Goal: Task Accomplishment & Management: Manage account settings

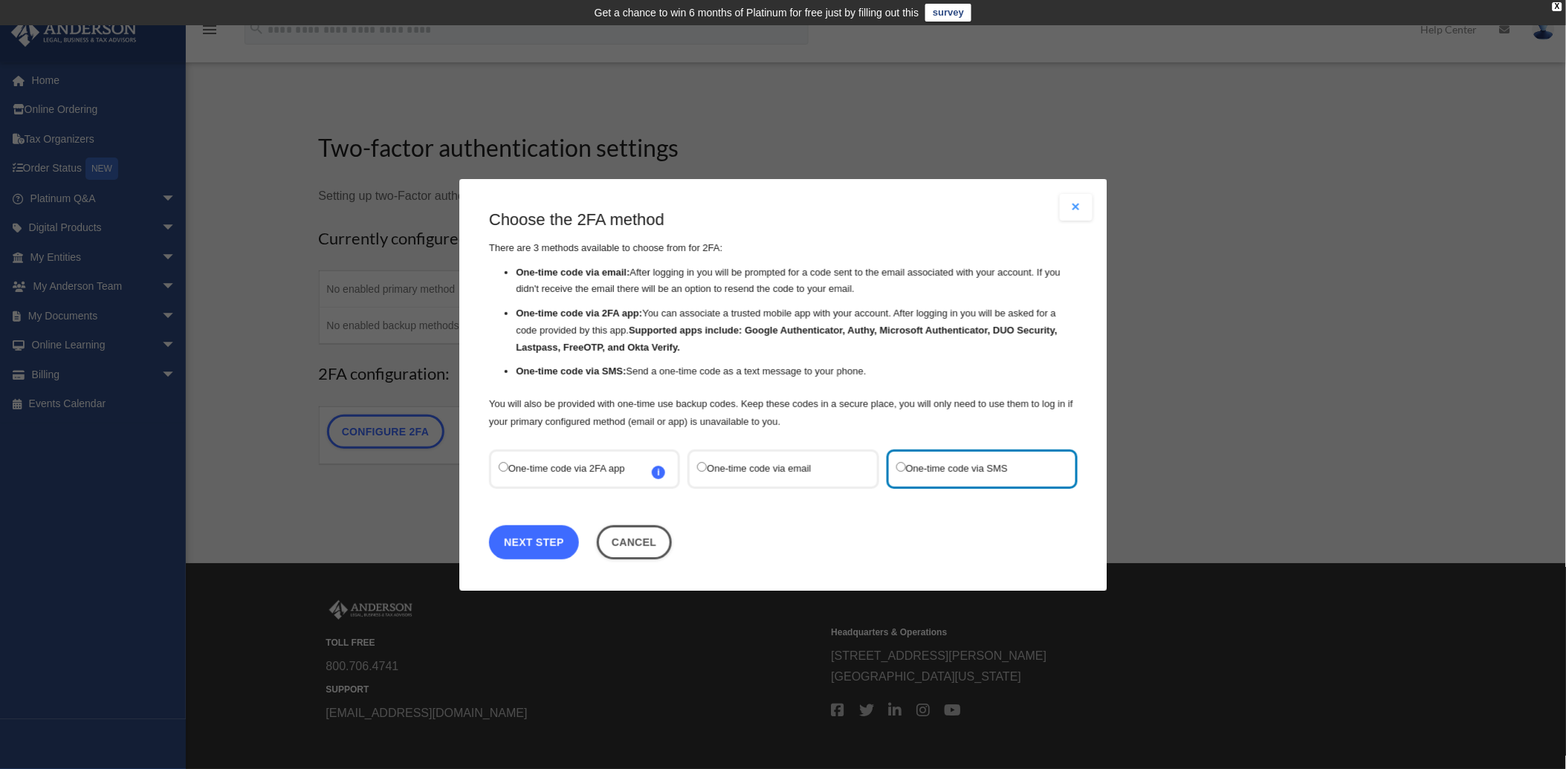
click at [523, 549] on link "Next Step" at bounding box center [534, 542] width 90 height 34
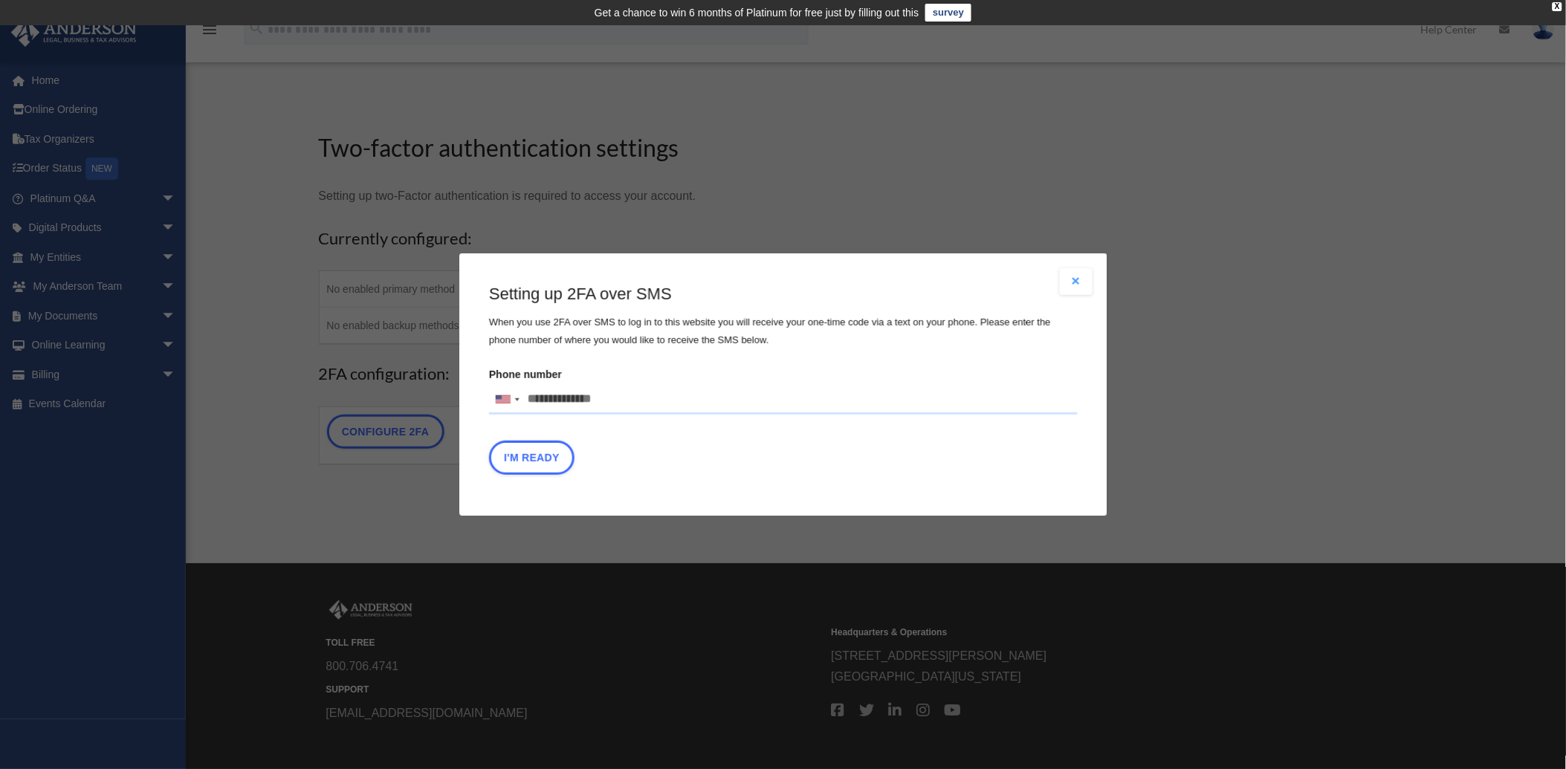
click at [531, 399] on input "Phone number [GEOGRAPHIC_DATA] +1 [GEOGRAPHIC_DATA] +44 [GEOGRAPHIC_DATA] (‫[GE…" at bounding box center [783, 400] width 589 height 30
type input "**********"
click at [538, 462] on button "I'm Ready" at bounding box center [531, 458] width 85 height 34
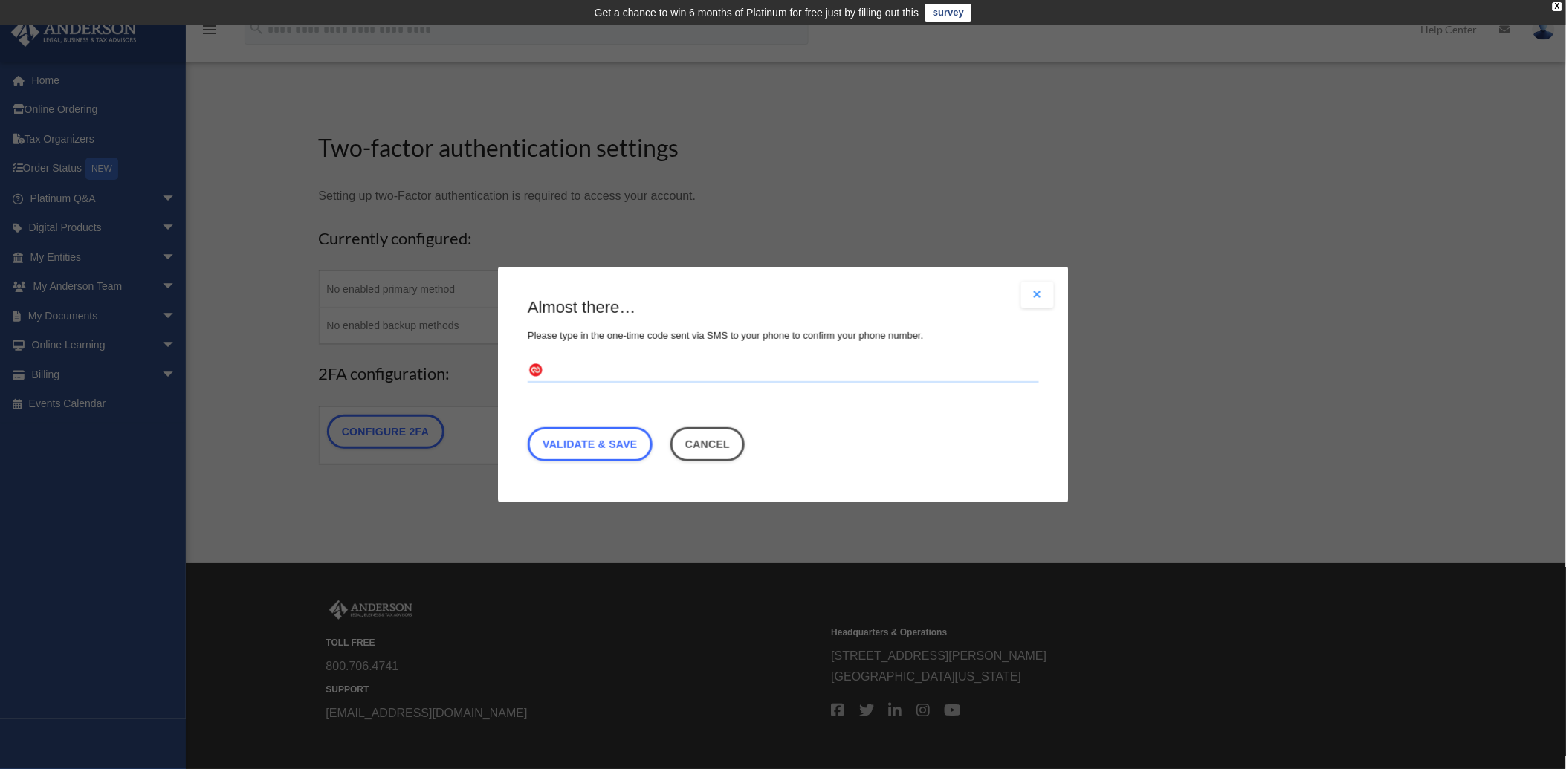
click at [558, 367] on input "text" at bounding box center [784, 372] width 512 height 24
type input "******"
click at [597, 448] on link "Validate & Save" at bounding box center [590, 444] width 125 height 34
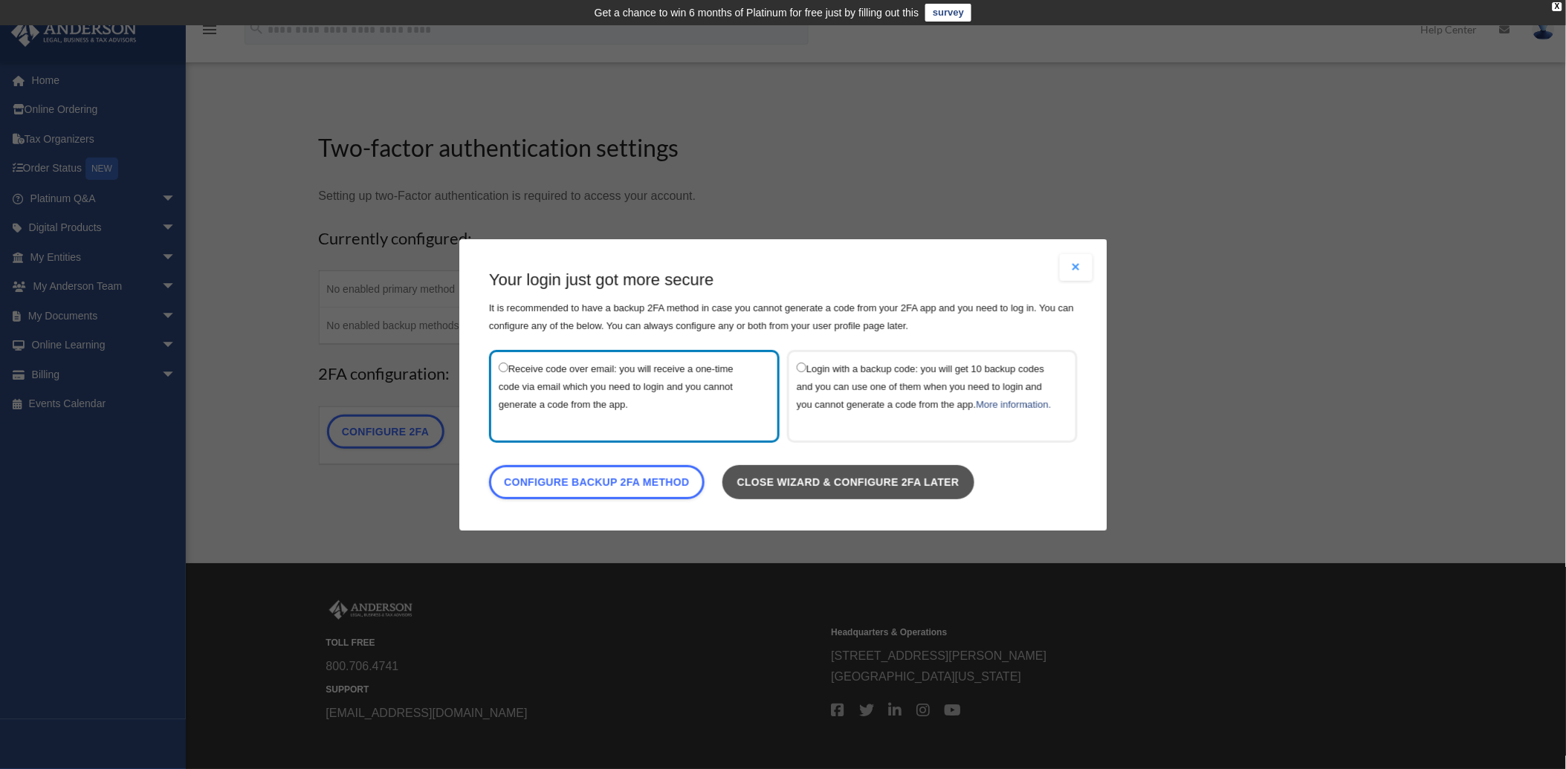
click at [900, 485] on link "Close wizard & configure 2FA later" at bounding box center [848, 482] width 252 height 34
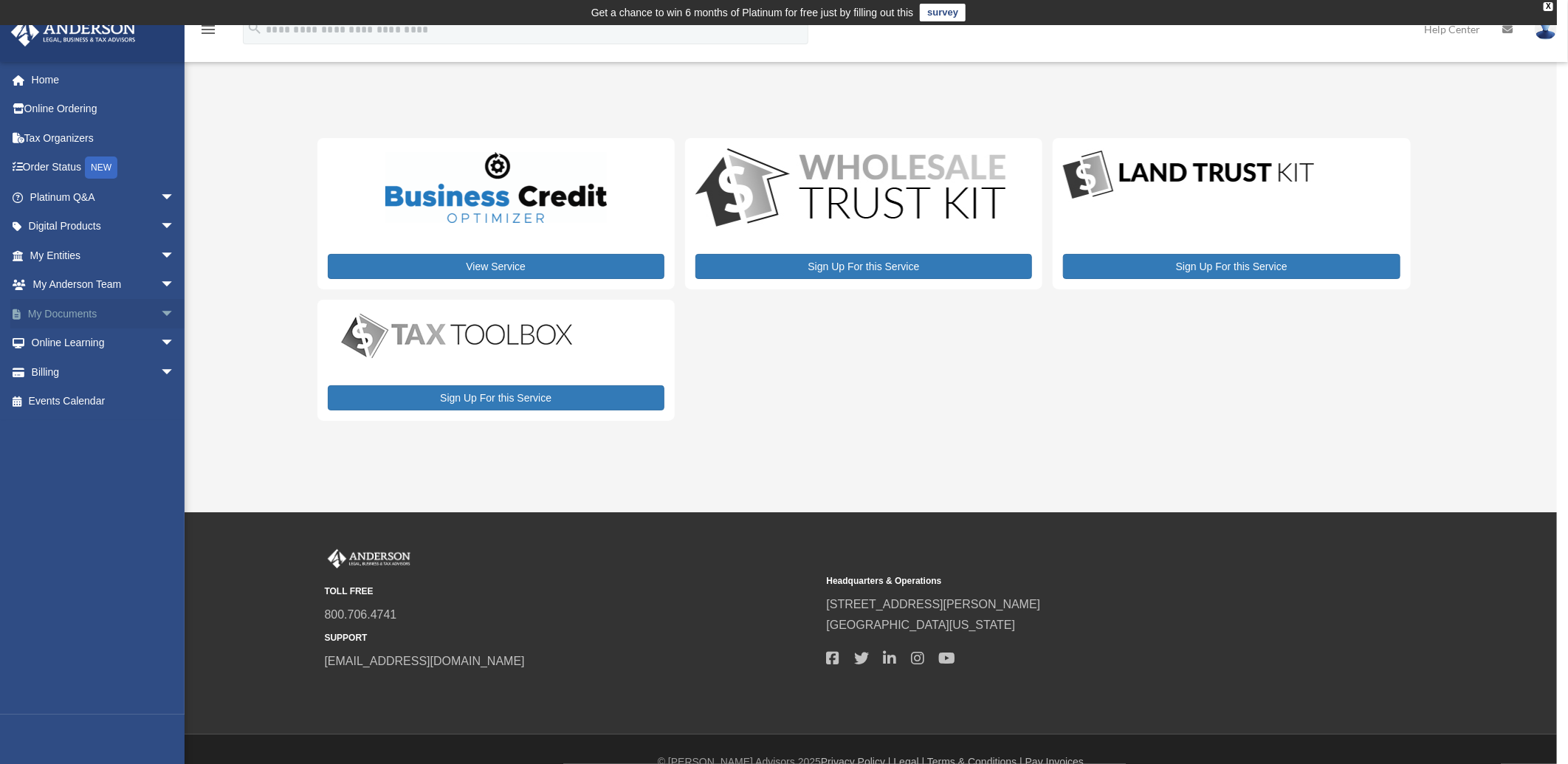
click at [160, 312] on span "arrow_drop_down" at bounding box center [175, 314] width 30 height 30
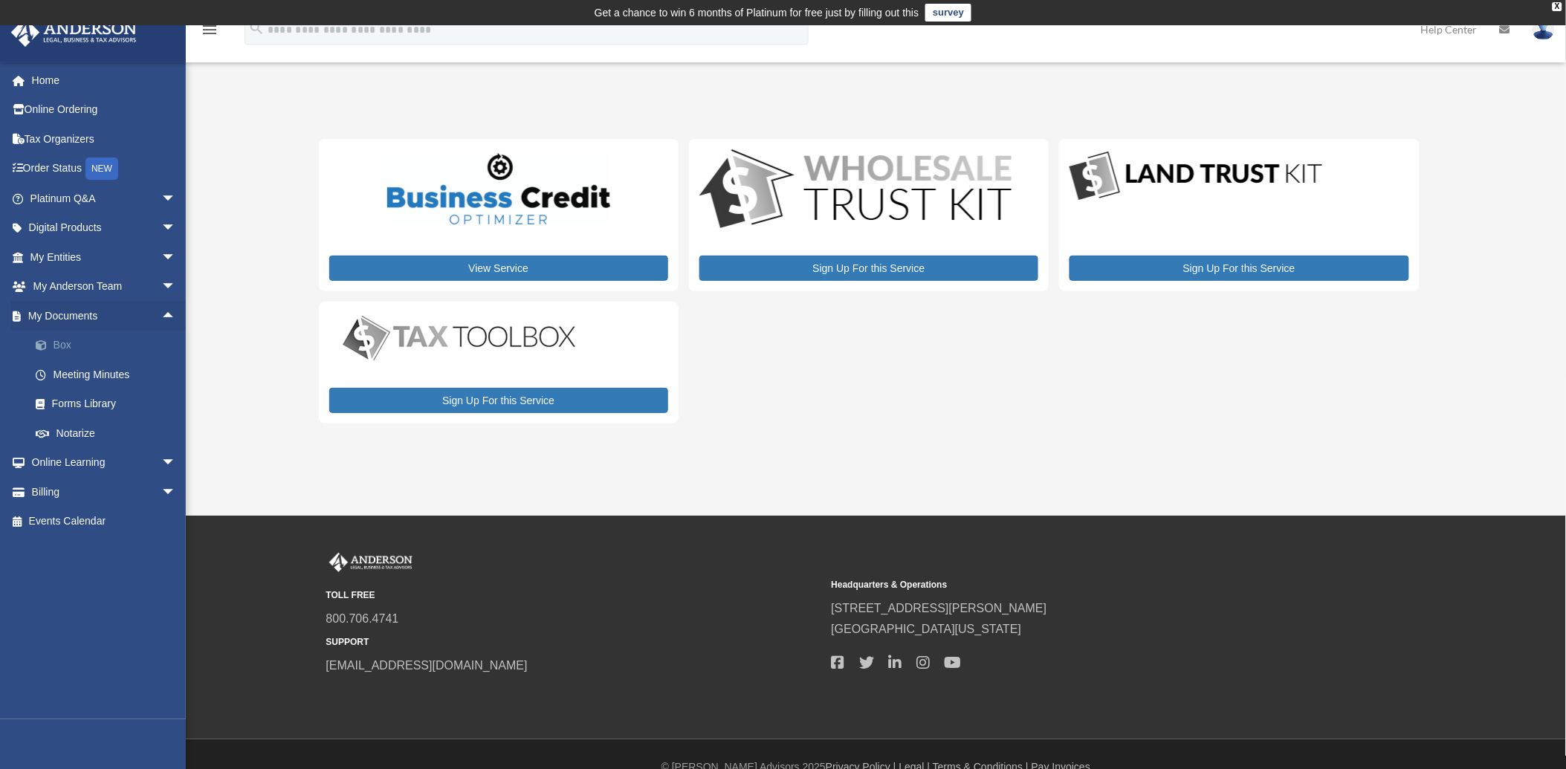
click at [62, 346] on link "Box" at bounding box center [110, 346] width 178 height 30
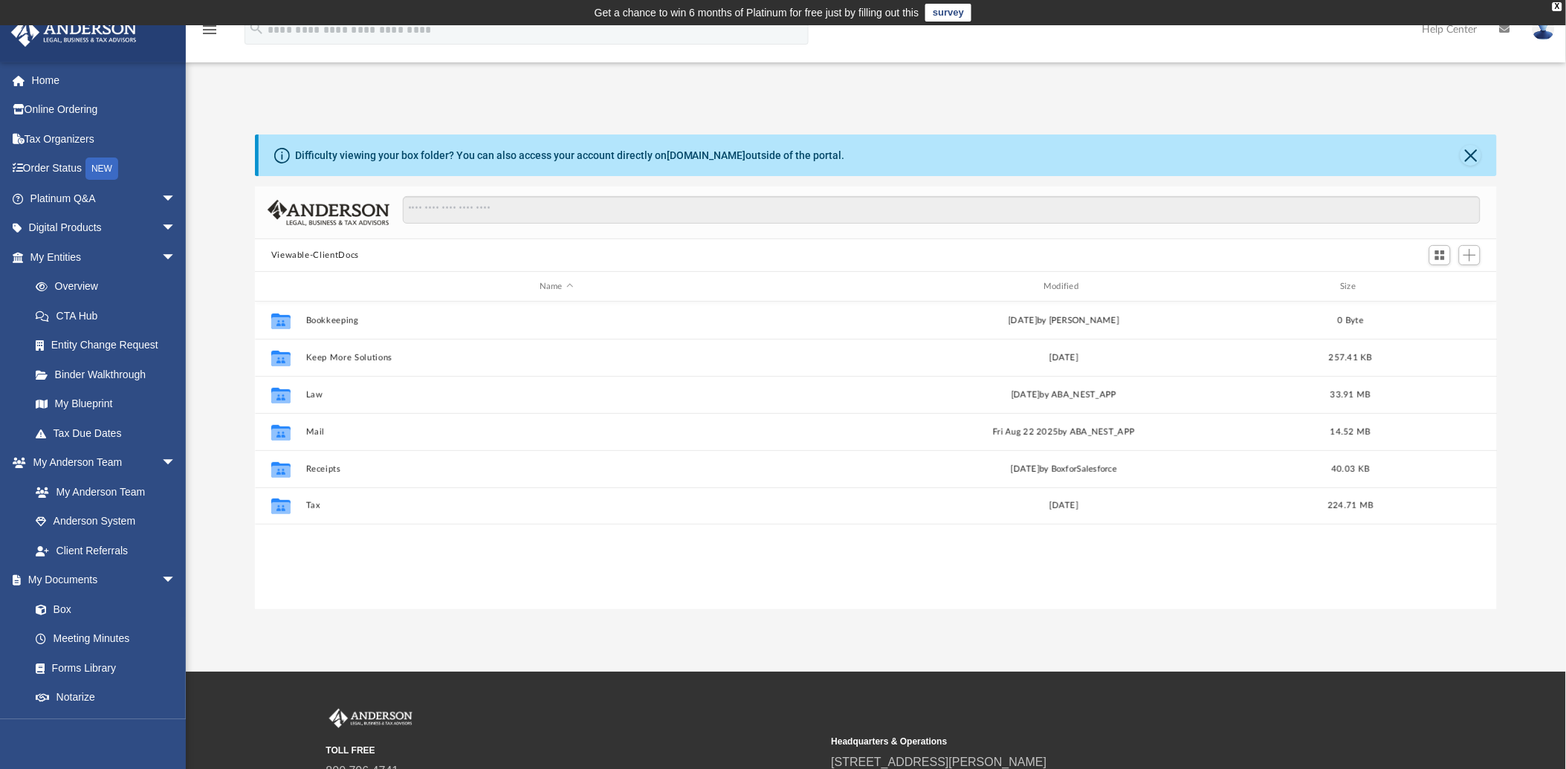
scroll to position [324, 1230]
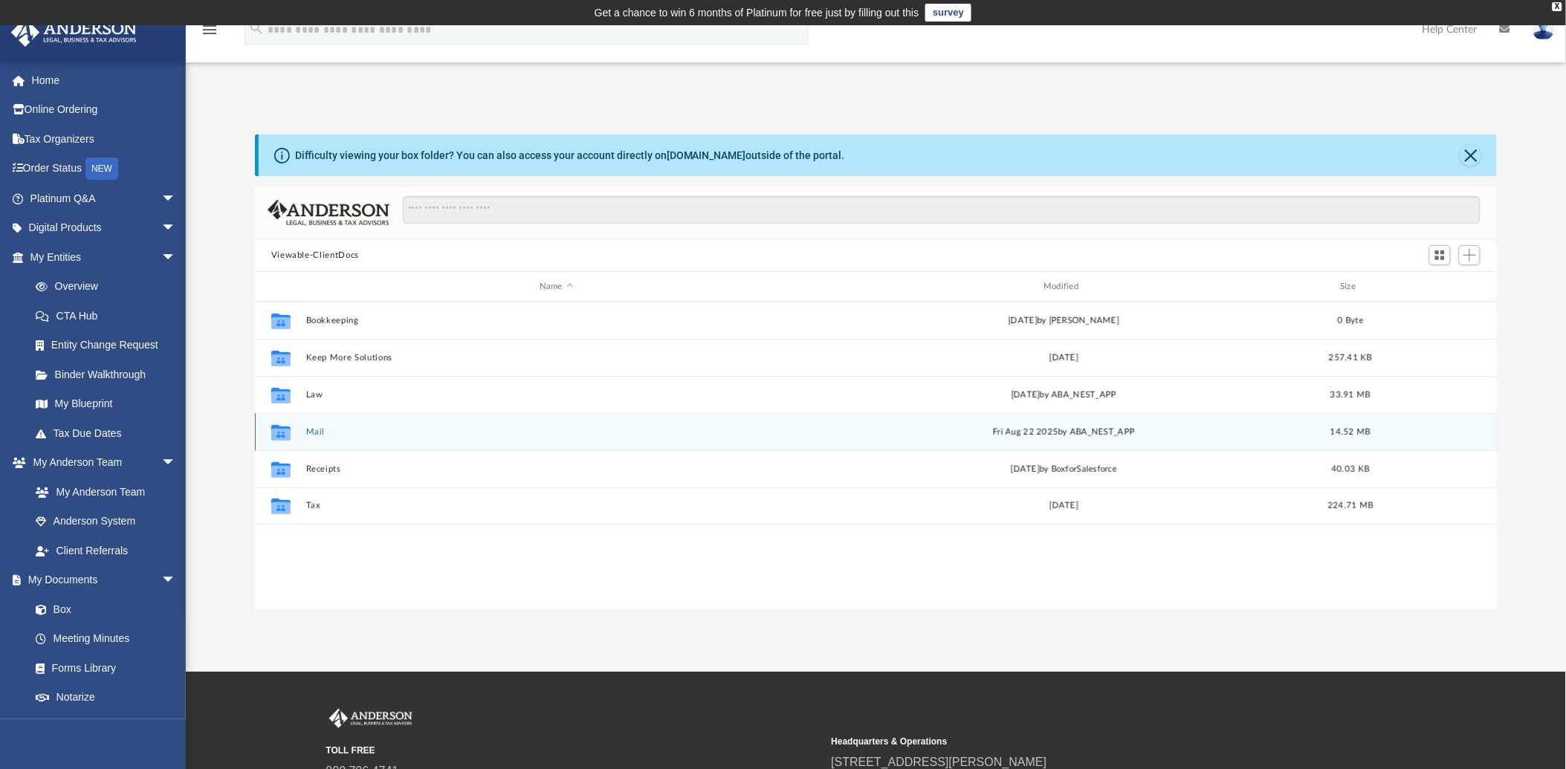
click at [315, 431] on button "Mail" at bounding box center [556, 432] width 501 height 10
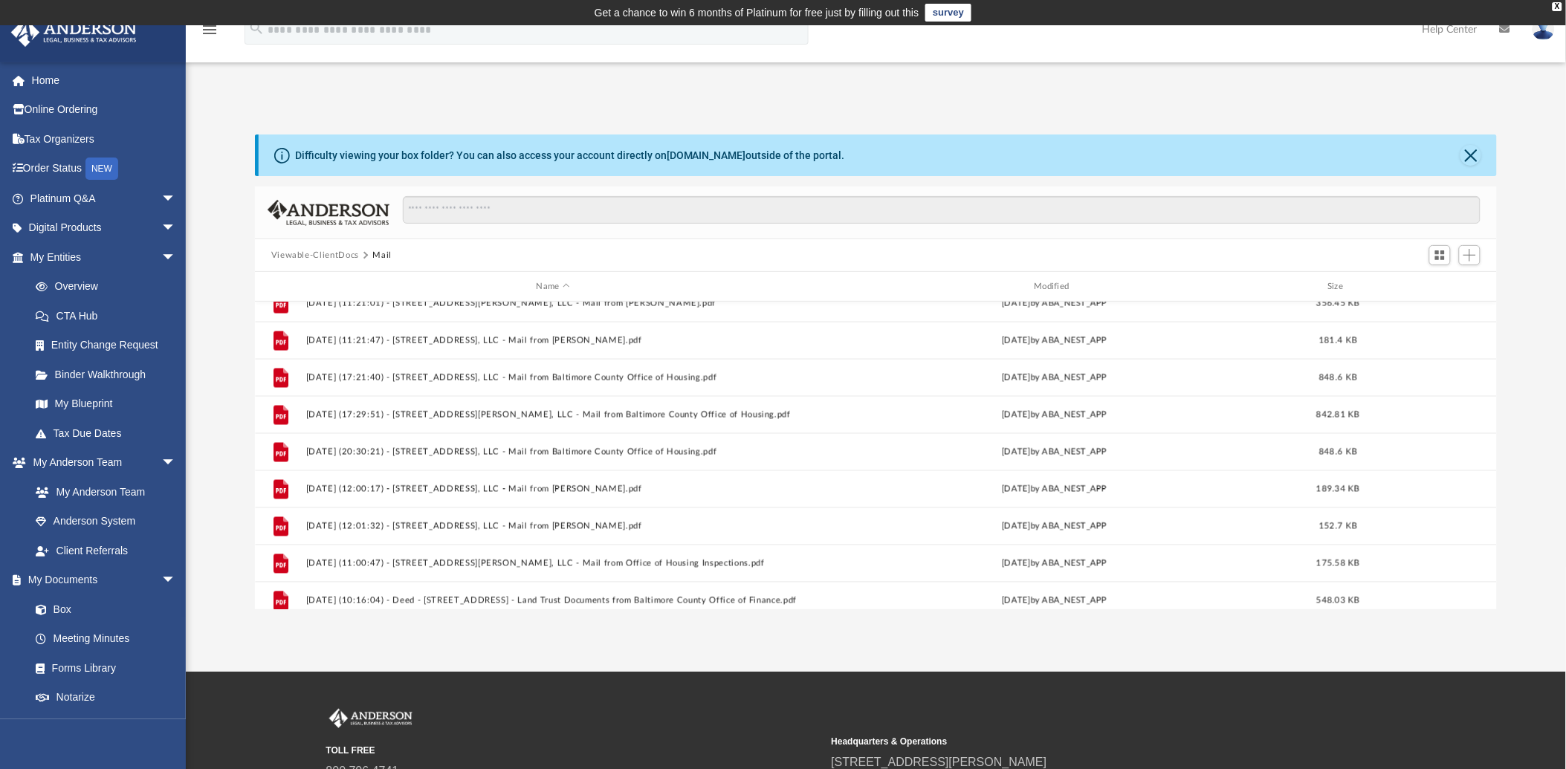
scroll to position [952, 0]
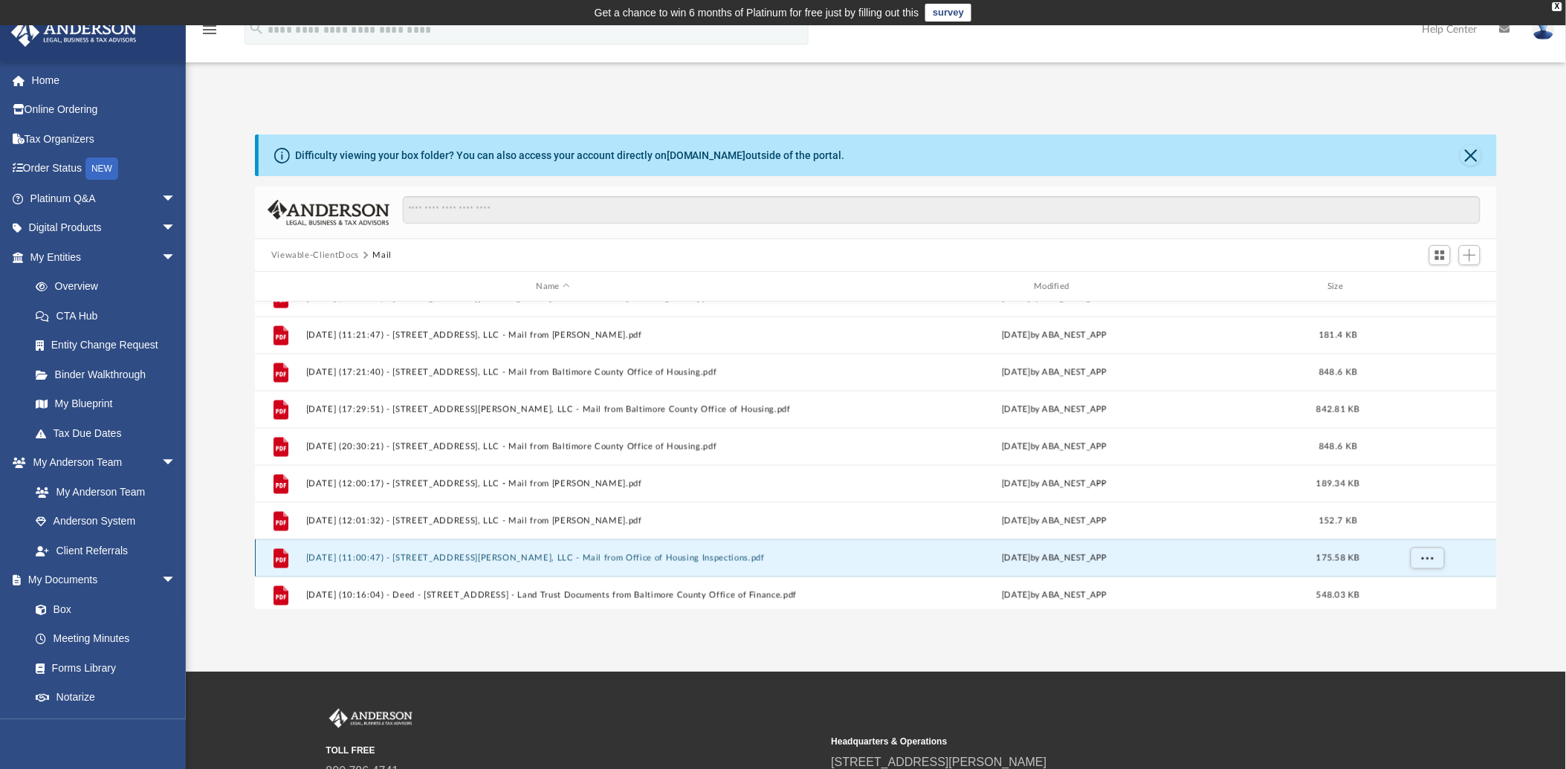
click at [425, 558] on button "2025.06.18 (11:00:47) - 3408 Gaither Rd, LLC - Mail from Office of Housing Insp…" at bounding box center [553, 559] width 495 height 10
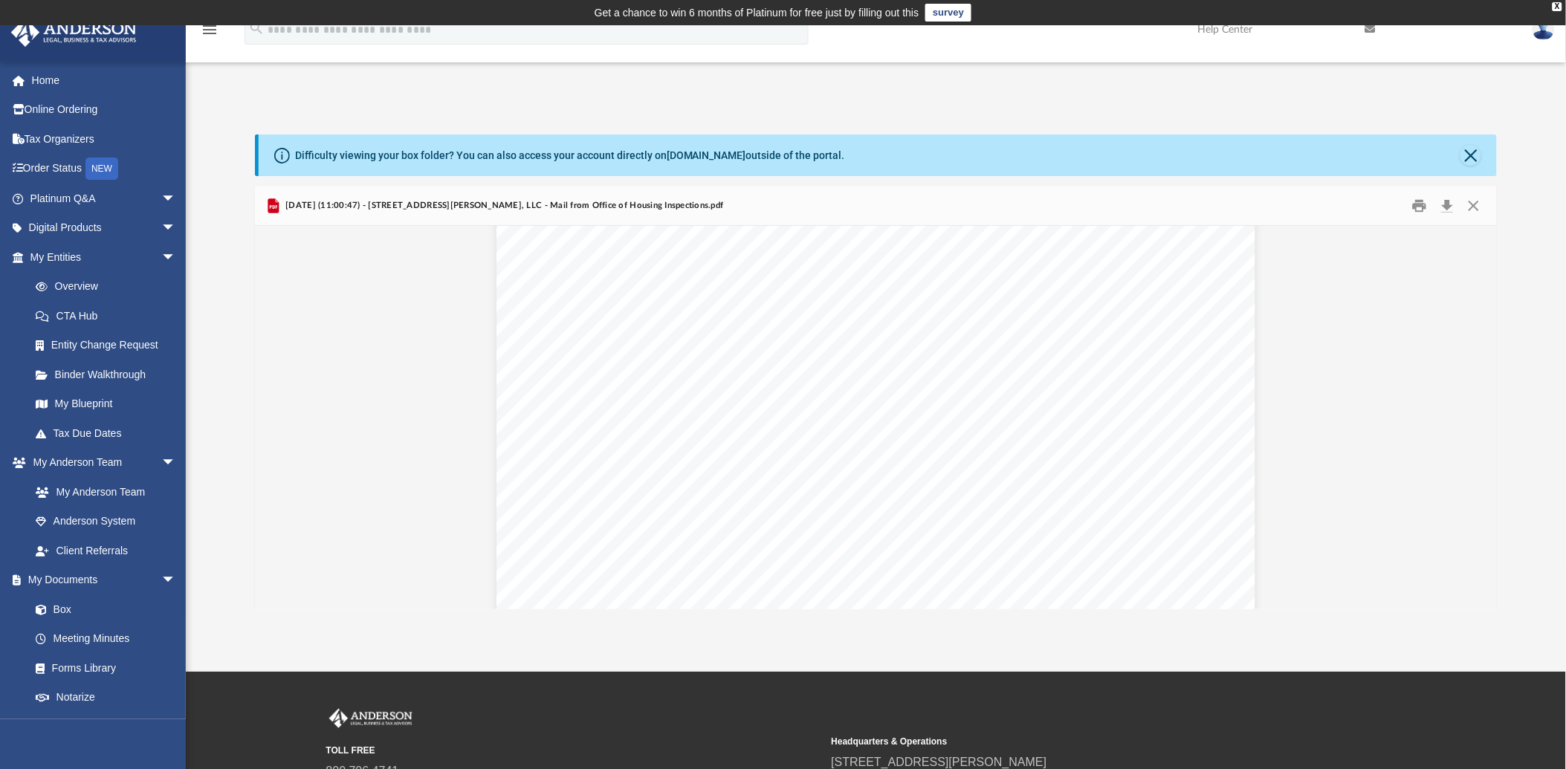
scroll to position [0, 0]
click at [1420, 205] on button "Print" at bounding box center [1420, 206] width 30 height 23
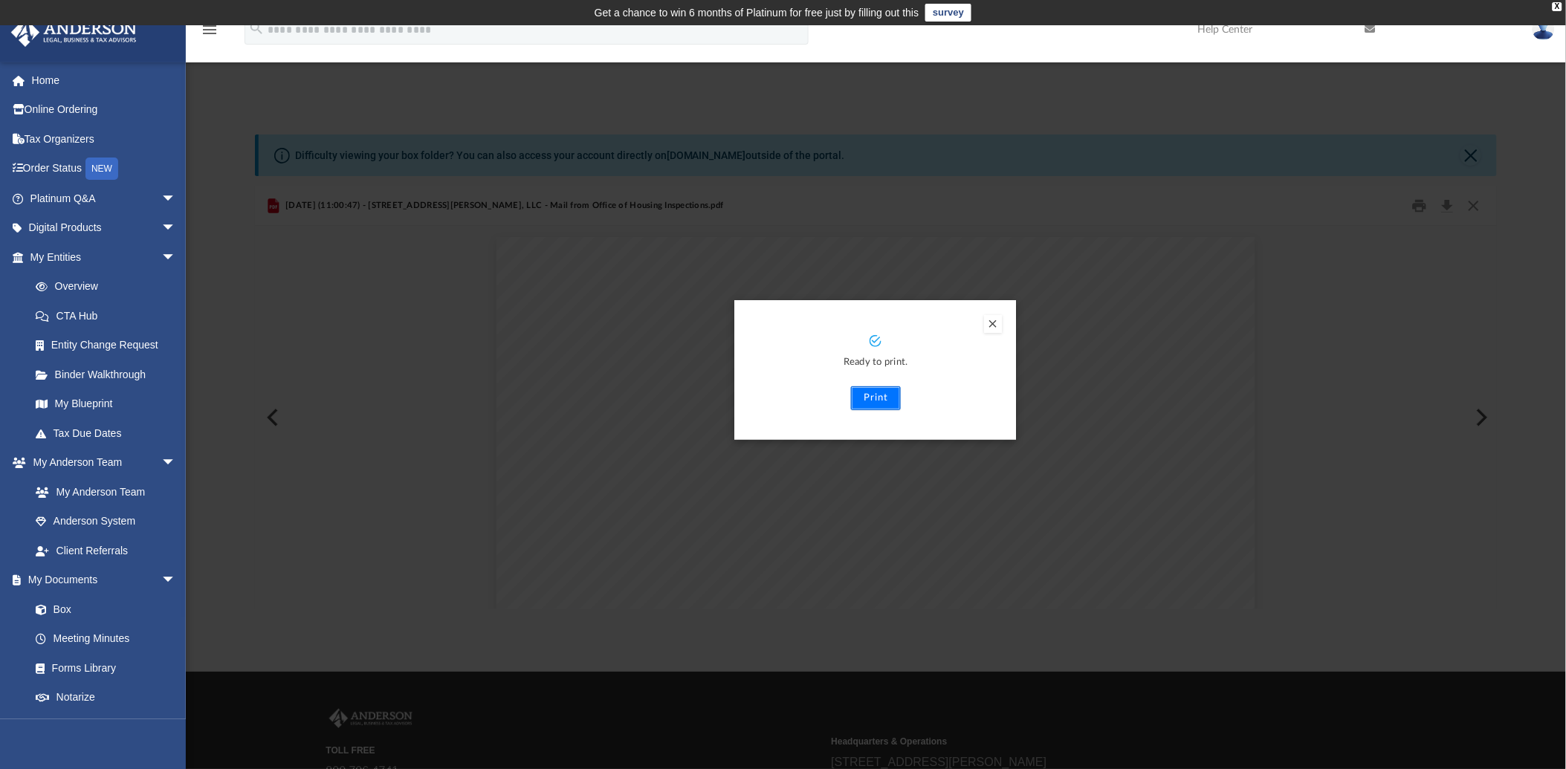
click at [871, 400] on button "Print" at bounding box center [876, 399] width 50 height 24
